Goal: Task Accomplishment & Management: Complete application form

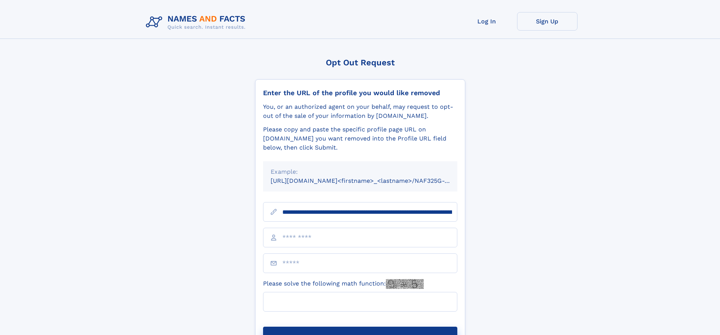
scroll to position [0, 94]
type input "**********"
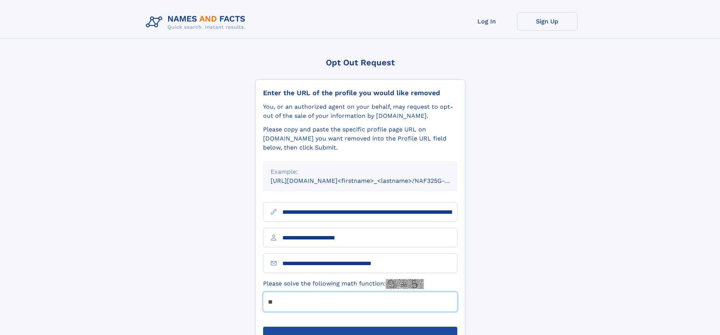
type input "**"
click at [360, 327] on button "Submit Opt Out Request" at bounding box center [360, 339] width 194 height 24
